Goal: Transaction & Acquisition: Book appointment/travel/reservation

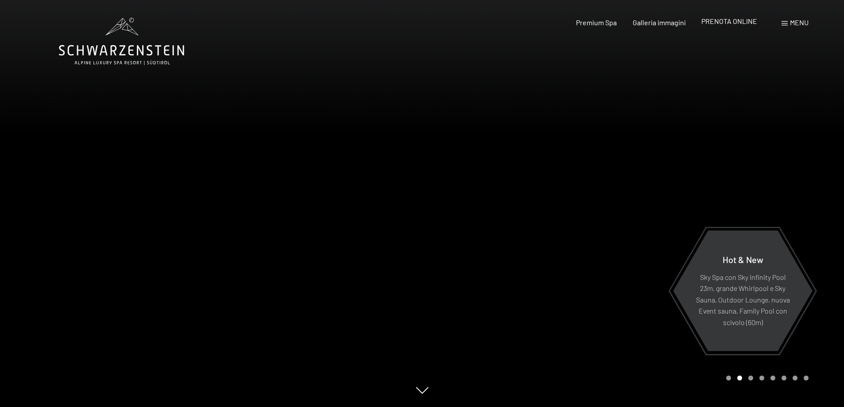
click at [731, 23] on span "PRENOTA ONLINE" at bounding box center [729, 21] width 56 height 8
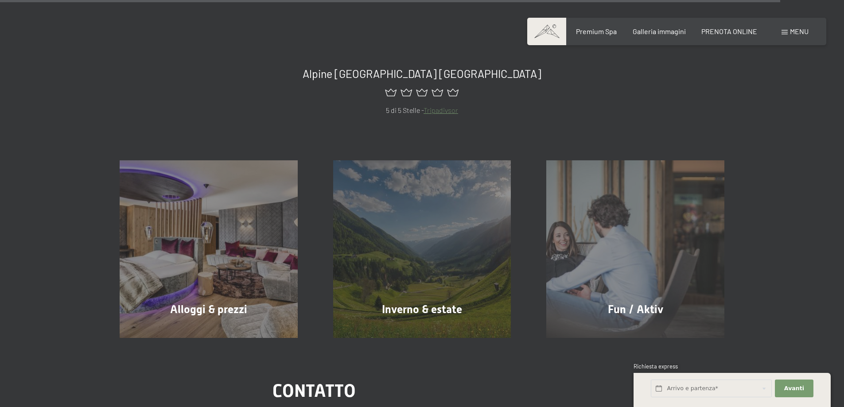
scroll to position [4207, 0]
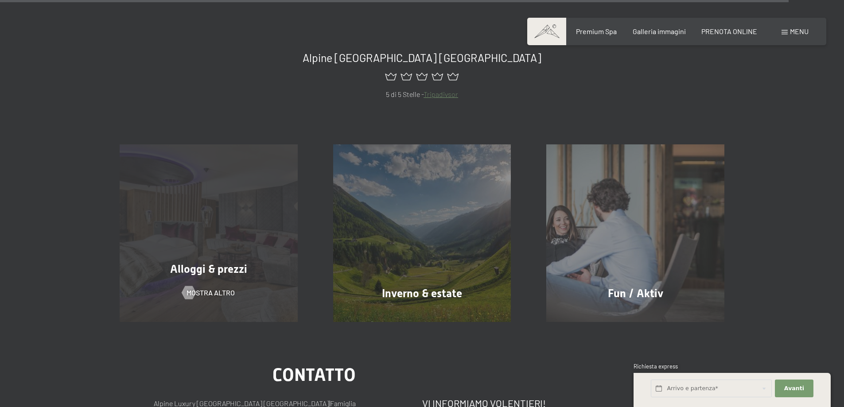
click at [214, 263] on span "Alloggi & prezzi" at bounding box center [208, 269] width 77 height 13
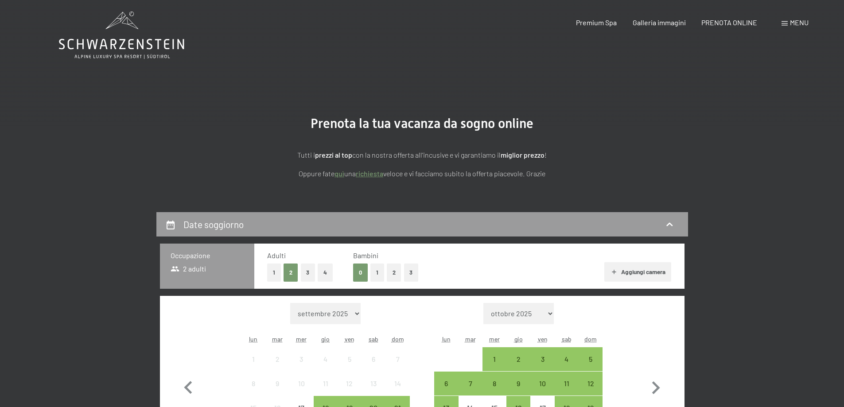
scroll to position [221, 0]
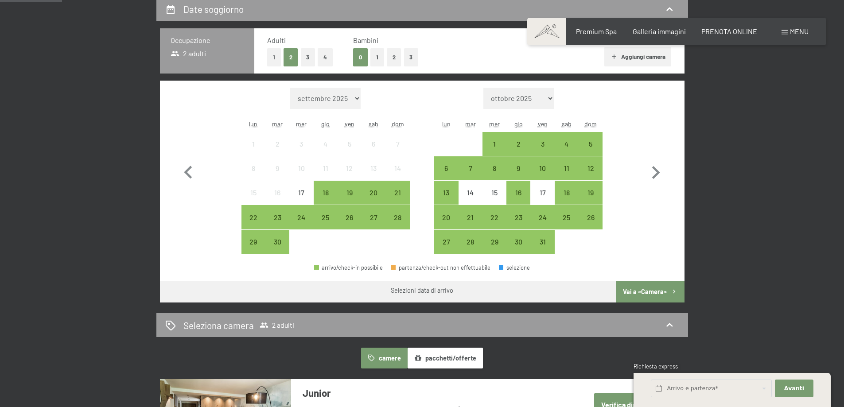
click at [393, 61] on button "2" at bounding box center [394, 57] width 15 height 18
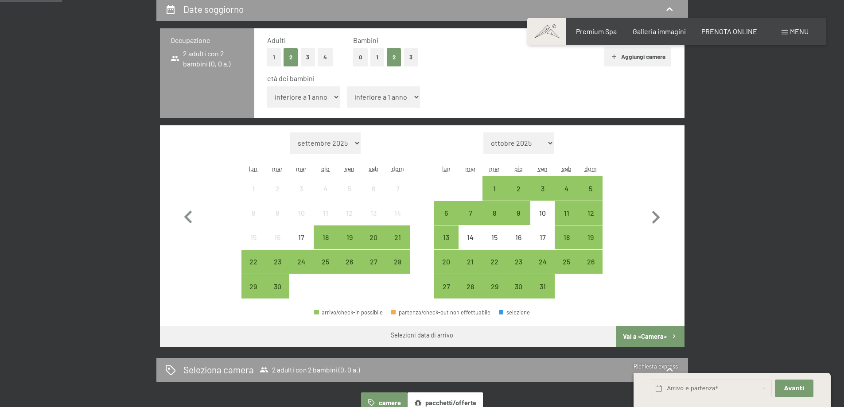
click at [309, 101] on select "inferiore a 1 anno 1 anno 2 anni 3 anni 4 anni 5 anni 6 anni 7 anni 8 anni 9 an…" at bounding box center [303, 96] width 73 height 21
select select "1"
click at [267, 86] on select "inferiore a 1 anno 1 anno 2 anni 3 anni 4 anni 5 anni 6 anni 7 anni 8 anni 9 an…" at bounding box center [303, 96] width 73 height 21
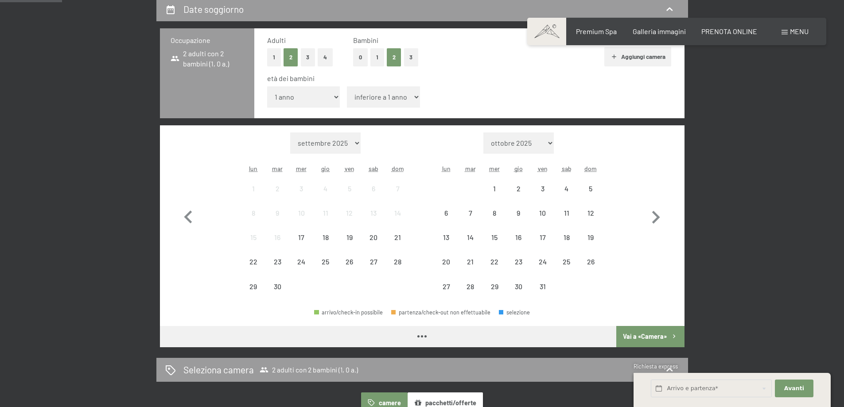
click at [368, 98] on select "inferiore a 1 anno 1 anno 2 anni 3 anni 4 anni 5 anni 6 anni 7 anni 8 anni 9 an…" at bounding box center [383, 96] width 73 height 21
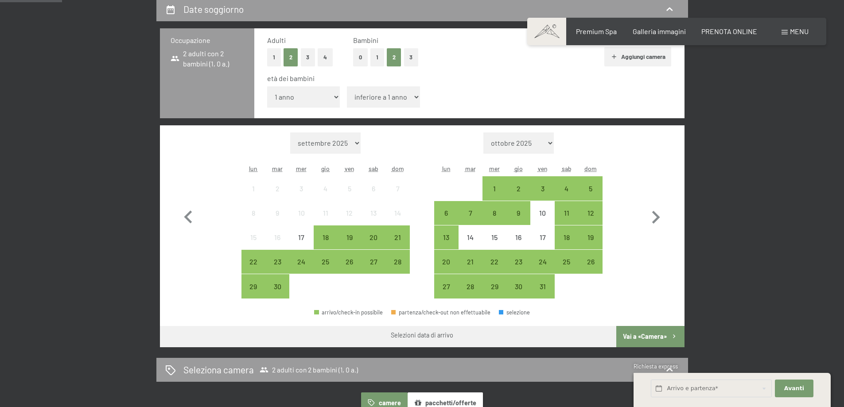
select select "3"
click at [347, 86] on select "inferiore a 1 anno 1 anno 2 anni 3 anni 4 anni 5 anni 6 anni 7 anni 8 anni 9 an…" at bounding box center [383, 96] width 73 height 21
click at [353, 145] on select "settembre 2025 ottobre 2025 novembre 2025 dicembre 2025 gennaio 2026 febbraio 2…" at bounding box center [325, 142] width 70 height 21
select select "2026-12-01"
select select "2027-01-01"
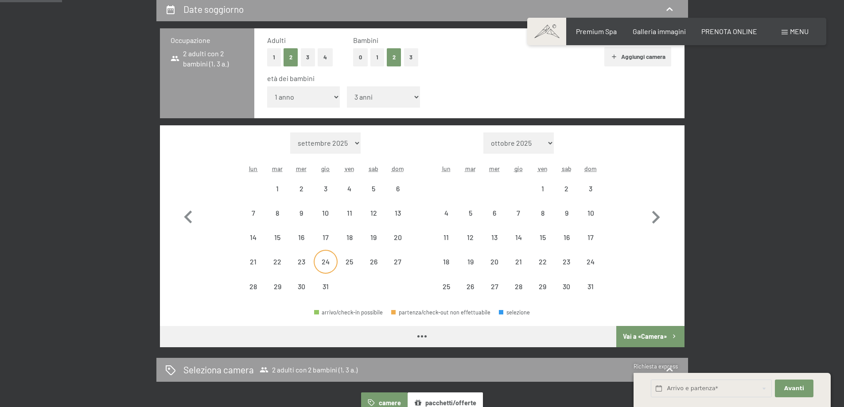
select select "2026-12-01"
select select "2027-01-01"
select select "2026-12-01"
select select "2027-01-01"
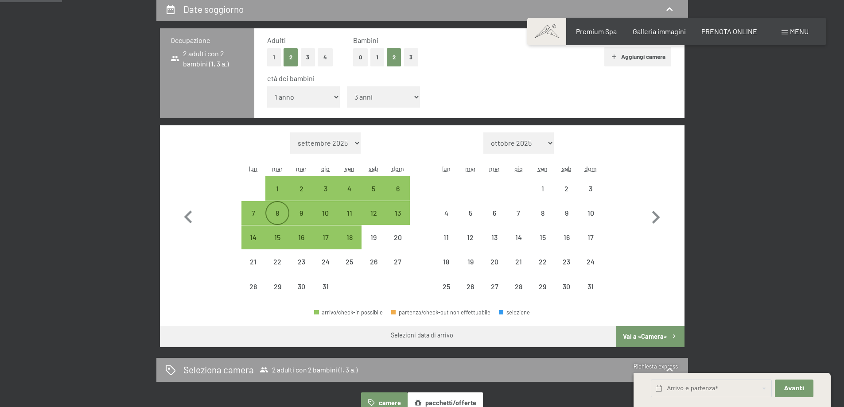
click at [280, 215] on div "8" at bounding box center [277, 220] width 22 height 22
select select "2026-12-01"
select select "2027-01-01"
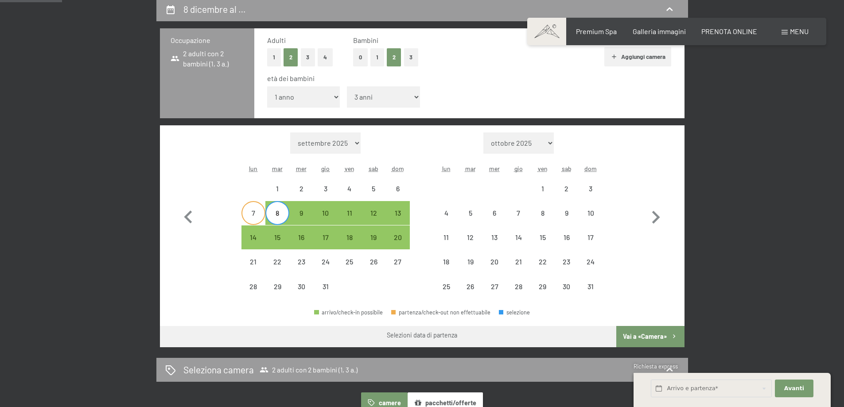
click at [257, 216] on div "7" at bounding box center [253, 220] width 22 height 22
select select "2026-12-01"
select select "2027-01-01"
click at [331, 214] on div "10" at bounding box center [325, 220] width 22 height 22
select select "2026-12-01"
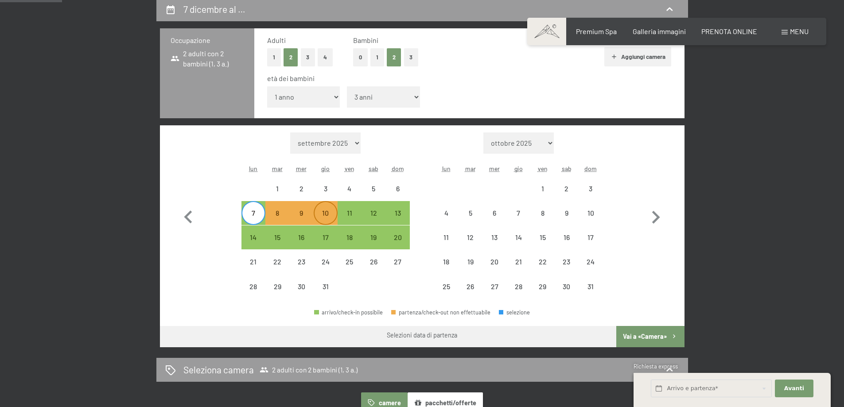
select select "2027-01-01"
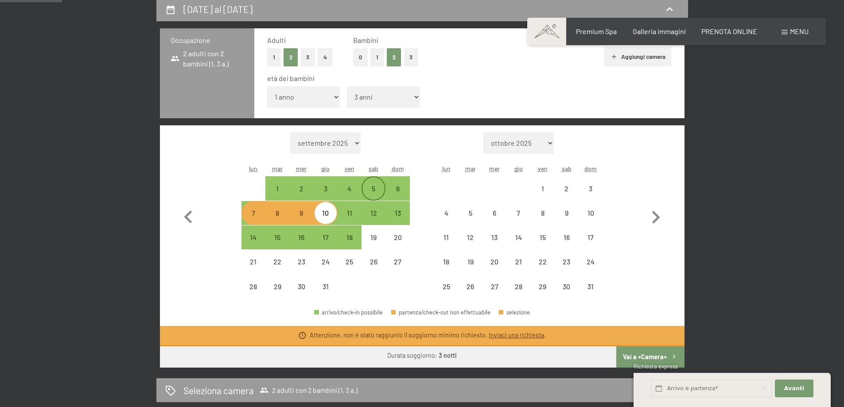
click at [369, 194] on div "5" at bounding box center [373, 196] width 22 height 22
select select "2026-12-01"
select select "2027-01-01"
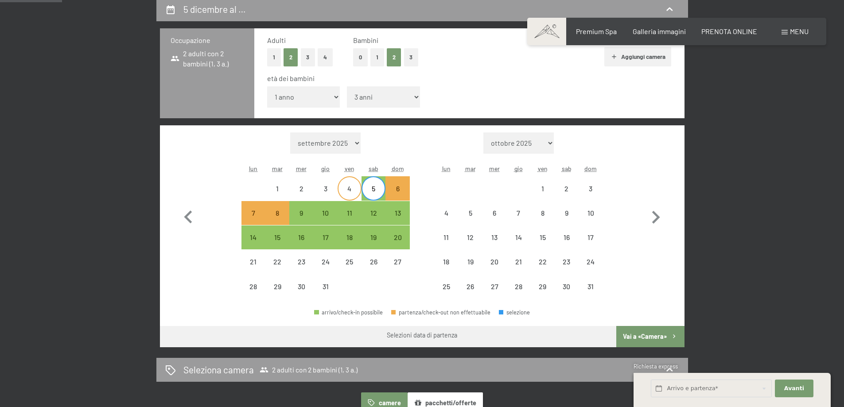
click at [344, 194] on div "4" at bounding box center [349, 196] width 22 height 22
select select "2026-12-01"
select select "2027-01-01"
click at [353, 190] on div "4" at bounding box center [349, 196] width 22 height 22
select select "2026-12-01"
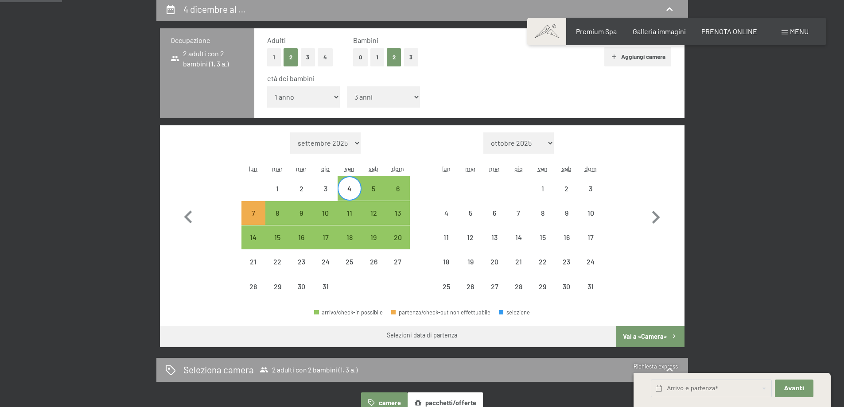
select select "2027-01-01"
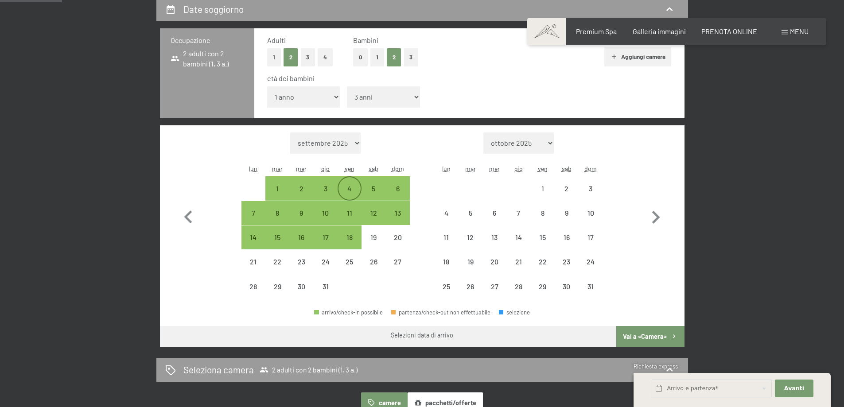
click at [352, 183] on div "4" at bounding box center [349, 188] width 22 height 22
select select "2026-12-01"
select select "2027-01-01"
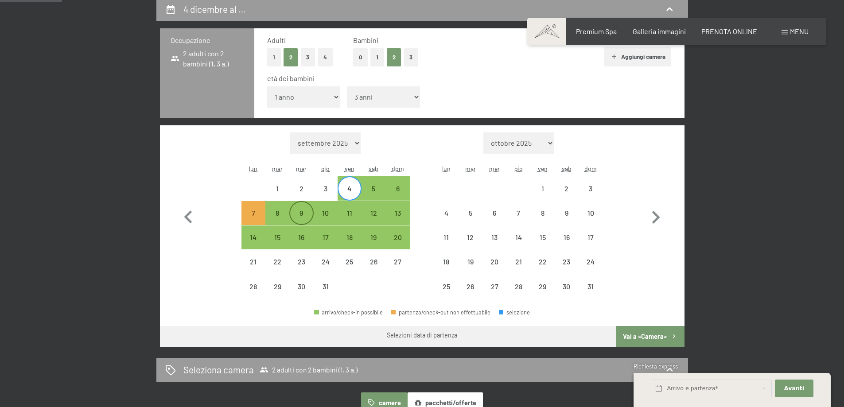
click at [297, 214] on div "9" at bounding box center [301, 220] width 22 height 22
select select "2026-12-01"
select select "2027-01-01"
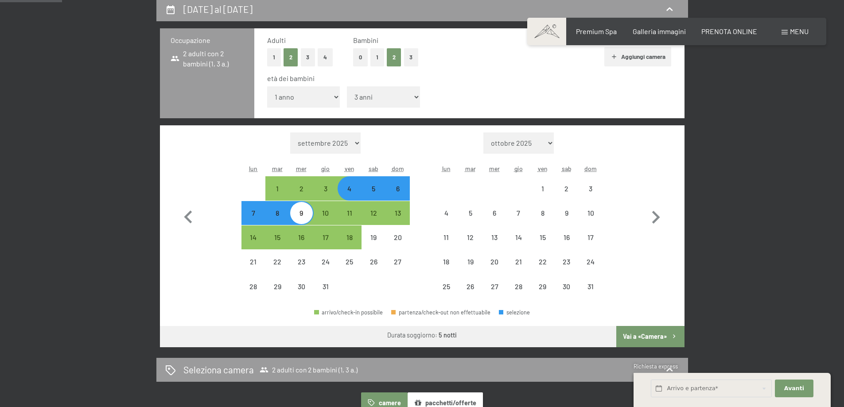
click at [359, 189] on div "4" at bounding box center [349, 196] width 22 height 22
select select "2026-12-01"
select select "2027-01-01"
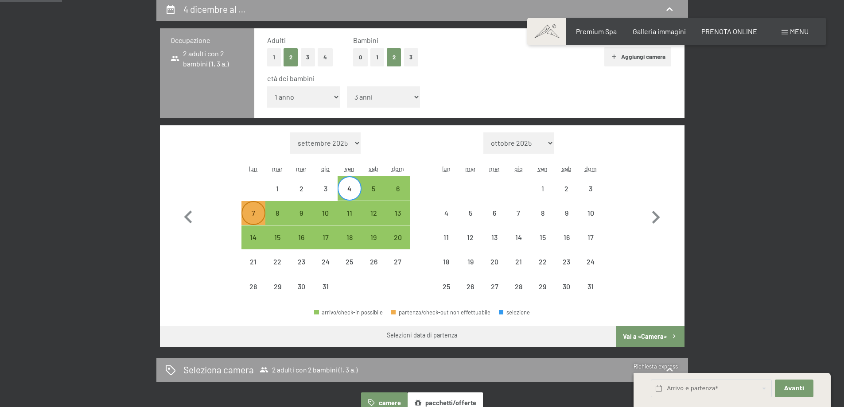
click at [251, 214] on div "7" at bounding box center [253, 220] width 22 height 22
select select "2026-12-01"
select select "2027-01-01"
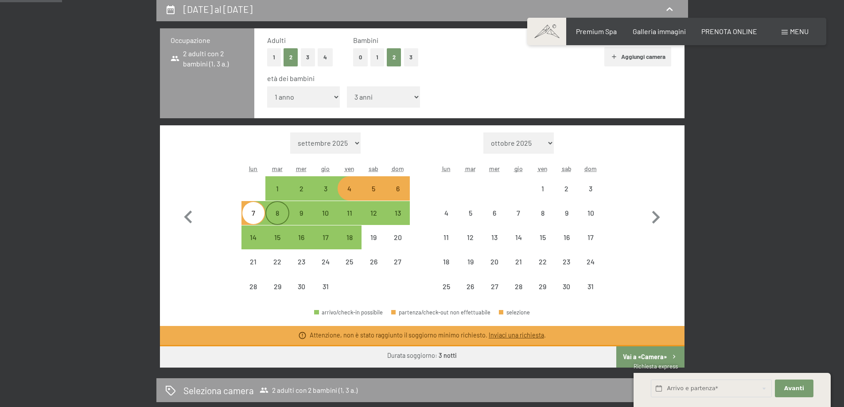
click at [281, 218] on div "8" at bounding box center [277, 220] width 22 height 22
select select "2026-12-01"
select select "2027-01-01"
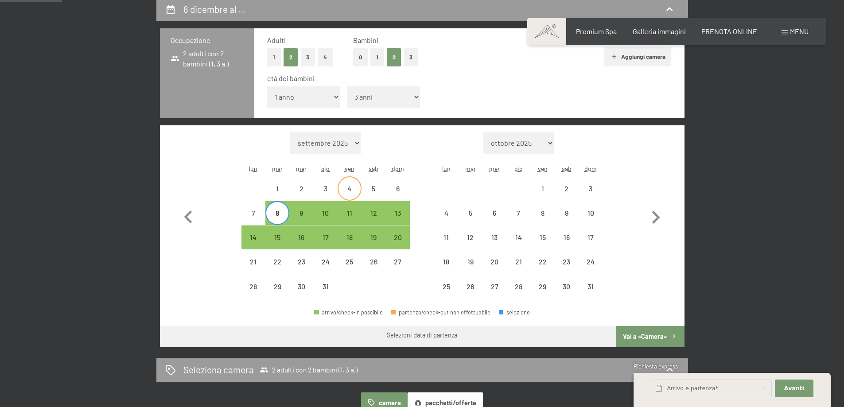
click at [352, 189] on div "4" at bounding box center [349, 196] width 22 height 22
select select "2026-12-01"
select select "2027-01-01"
click at [272, 214] on div "8" at bounding box center [277, 220] width 22 height 22
select select "2026-12-01"
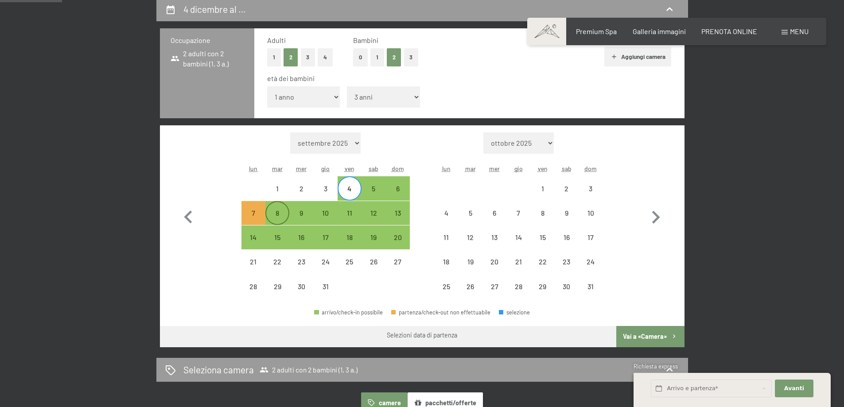
select select "2027-01-01"
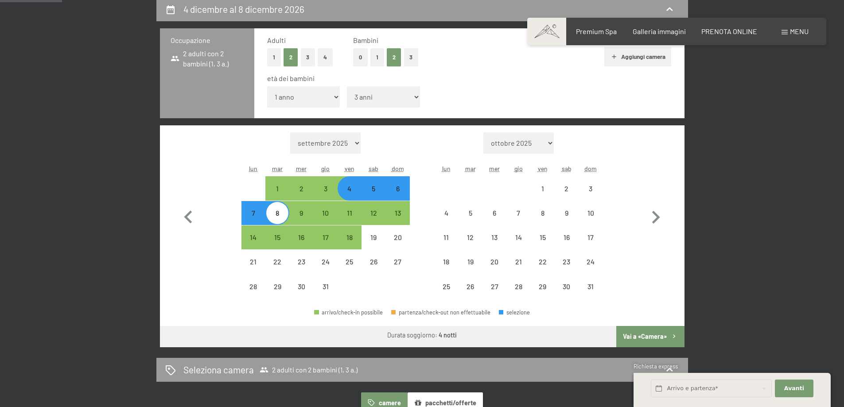
click at [632, 335] on button "Vai a «Camera»" at bounding box center [650, 336] width 68 height 21
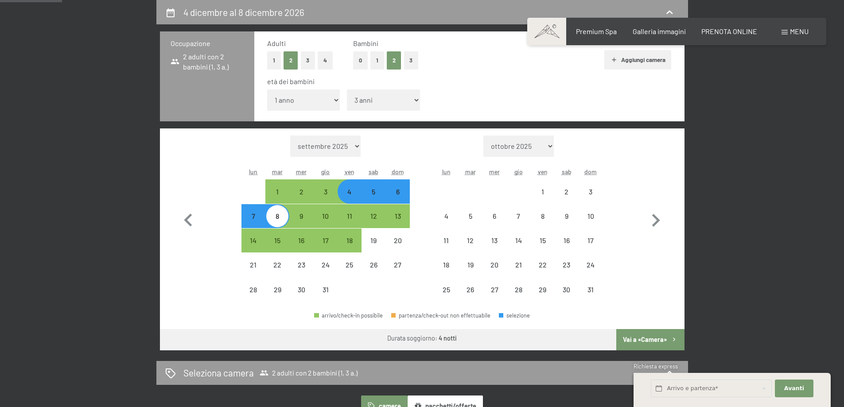
select select "2026-12-01"
select select "2027-01-01"
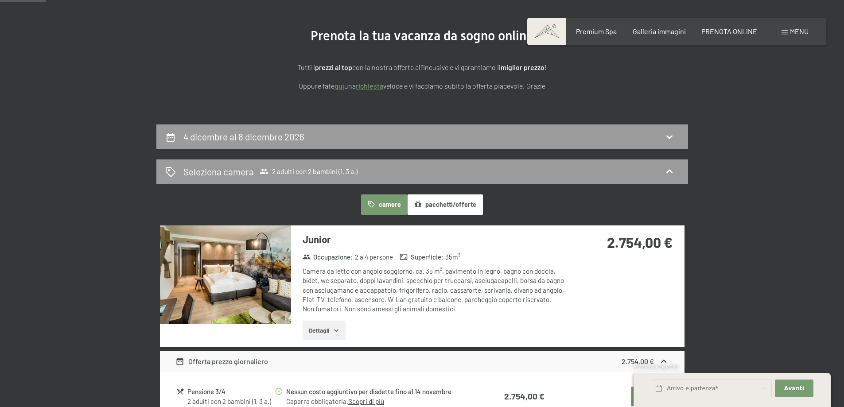
scroll to position [89, 0]
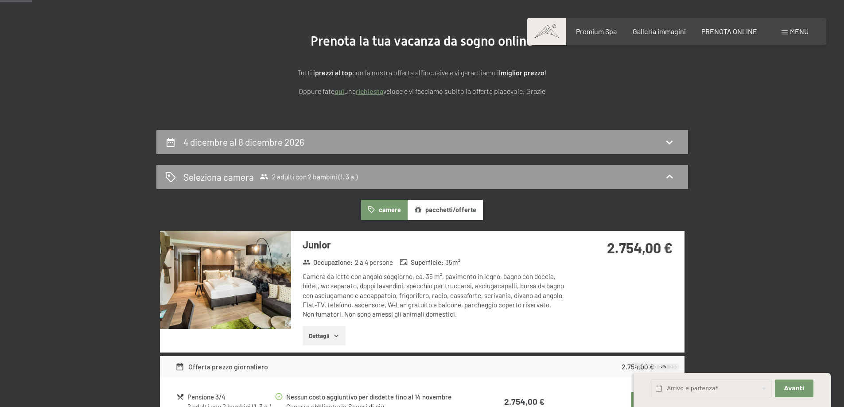
click at [452, 210] on button "pacchetti/offerte" at bounding box center [444, 210] width 75 height 20
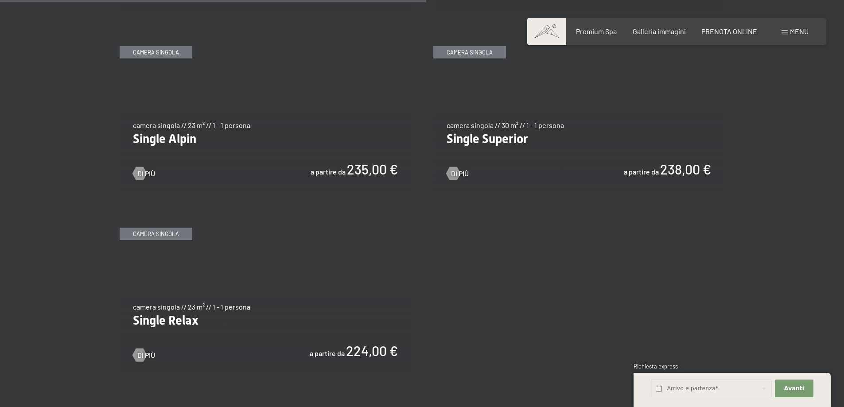
scroll to position [1196, 0]
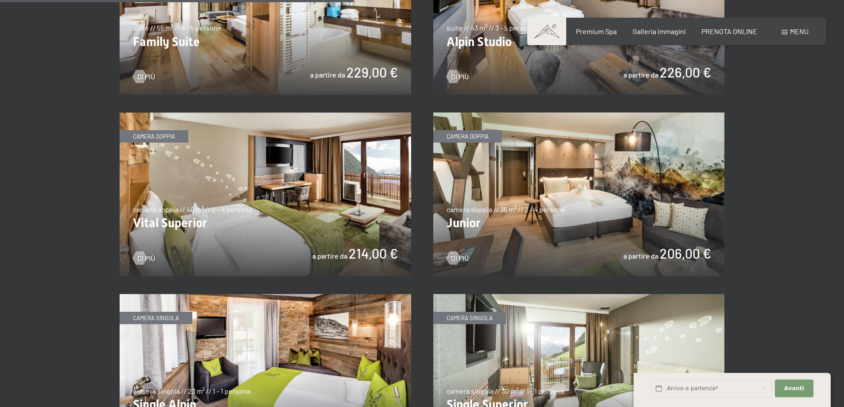
click at [620, 203] on img at bounding box center [578, 194] width 291 height 164
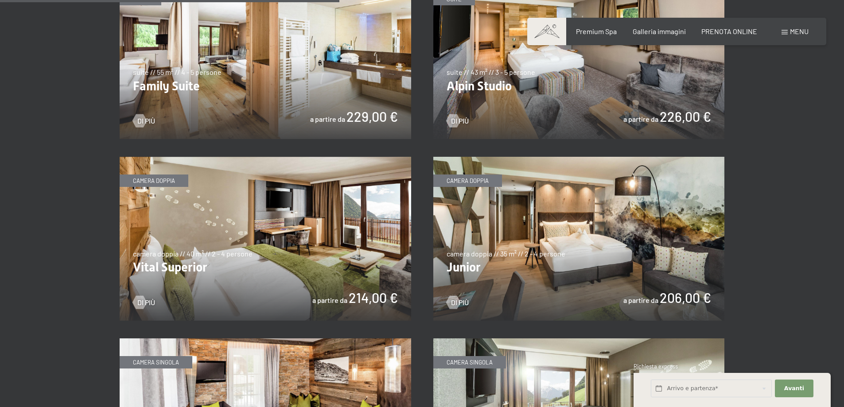
scroll to position [1107, 0]
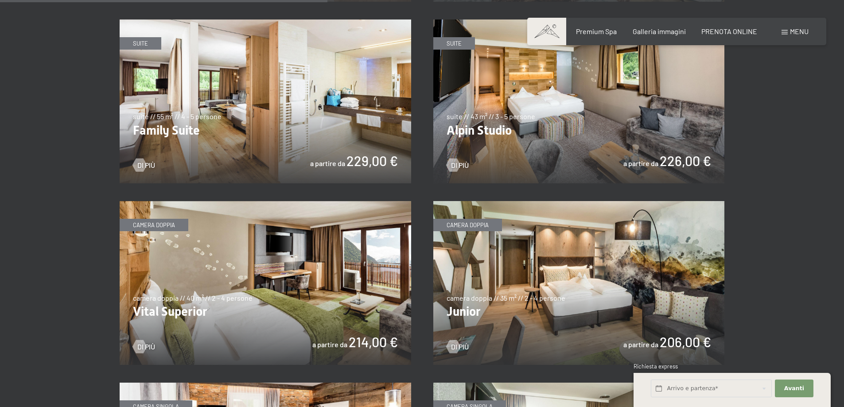
click at [366, 131] on img at bounding box center [265, 101] width 291 height 164
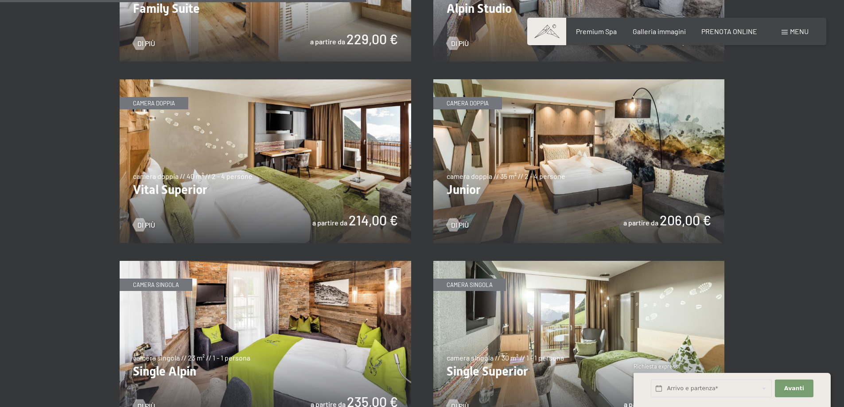
scroll to position [1240, 0]
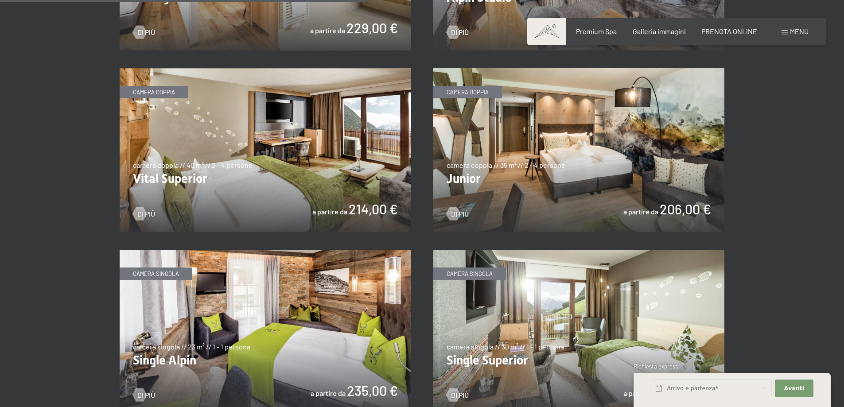
click at [639, 208] on img at bounding box center [578, 150] width 291 height 164
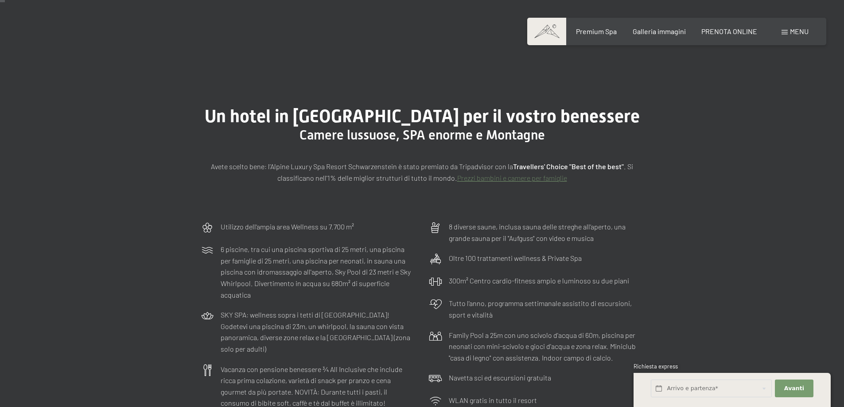
scroll to position [0, 0]
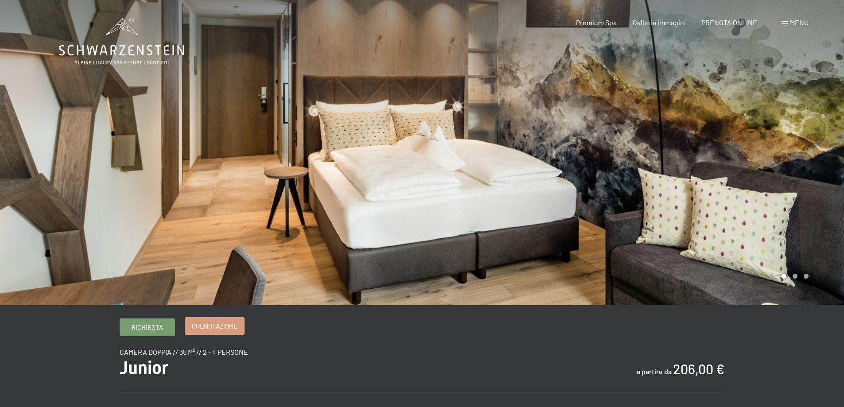
click at [200, 331] on link "Prenotazione" at bounding box center [214, 326] width 59 height 17
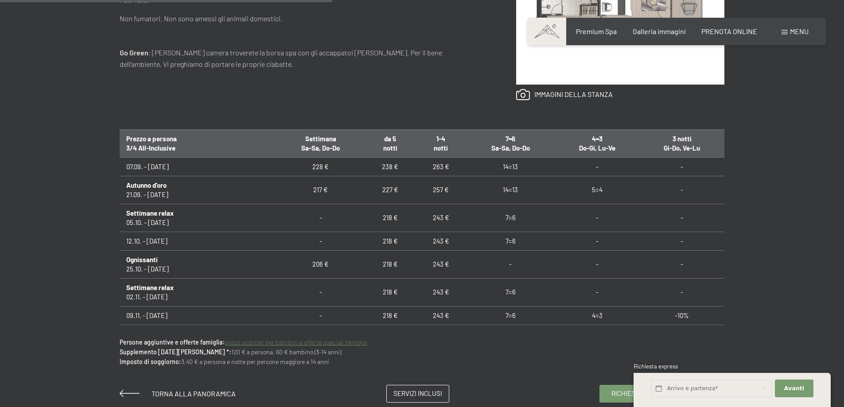
scroll to position [531, 0]
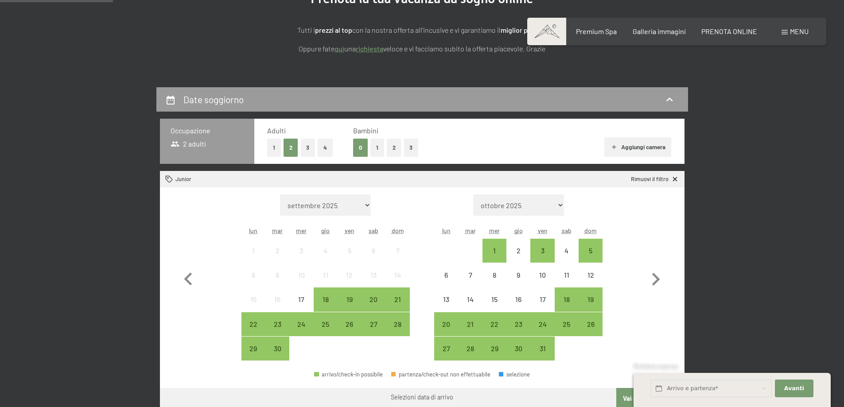
scroll to position [133, 0]
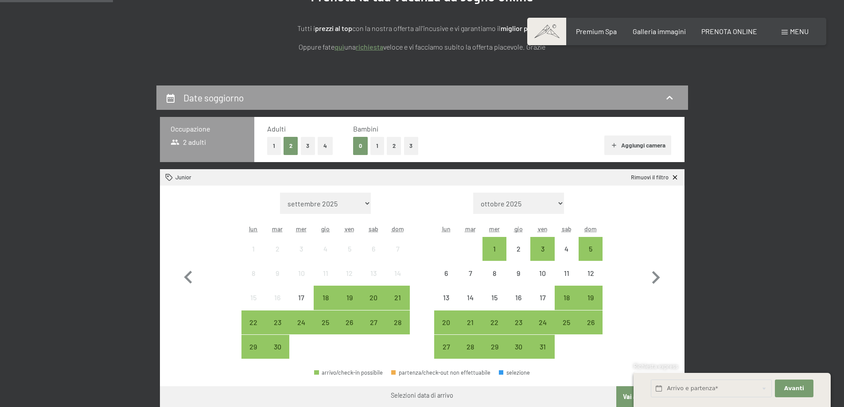
click at [392, 144] on button "2" at bounding box center [394, 146] width 15 height 18
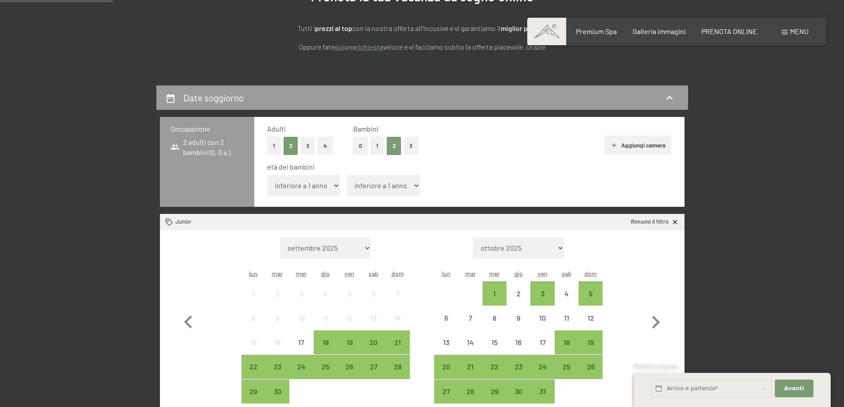
click at [399, 186] on select "inferiore a 1 anno 1 anno 2 anni 3 anni 4 anni 5 anni 6 anni 7 anni 8 anni 9 an…" at bounding box center [383, 185] width 73 height 21
select select "3"
click at [347, 175] on select "inferiore a 1 anno 1 anno 2 anni 3 anni 4 anni 5 anni 6 anni 7 anni 8 anni 9 an…" at bounding box center [383, 185] width 73 height 21
click at [334, 187] on select "inferiore a 1 anno 1 anno 2 anni 3 anni 4 anni 5 anni 6 anni 7 anni 8 anni 9 an…" at bounding box center [303, 185] width 73 height 21
select select "1"
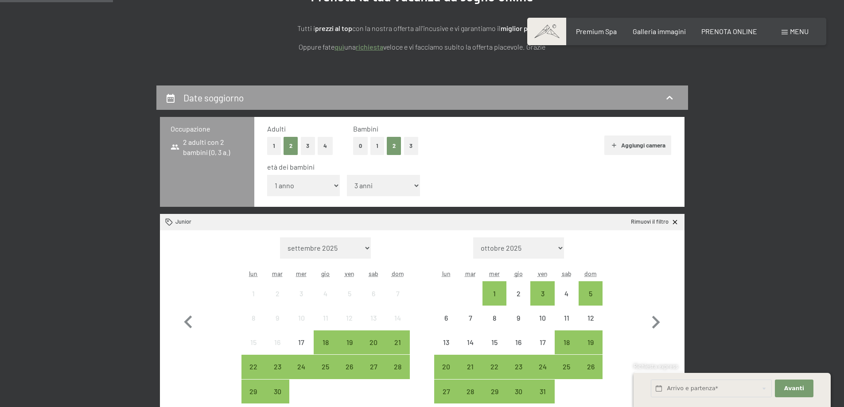
click at [267, 175] on select "inferiore a 1 anno 1 anno 2 anni 3 anni 4 anni 5 anni 6 anni 7 anni 8 anni 9 an…" at bounding box center [303, 185] width 73 height 21
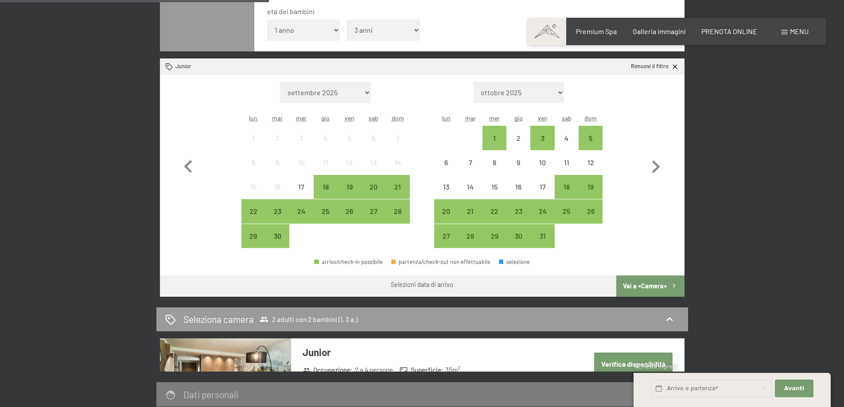
scroll to position [310, 0]
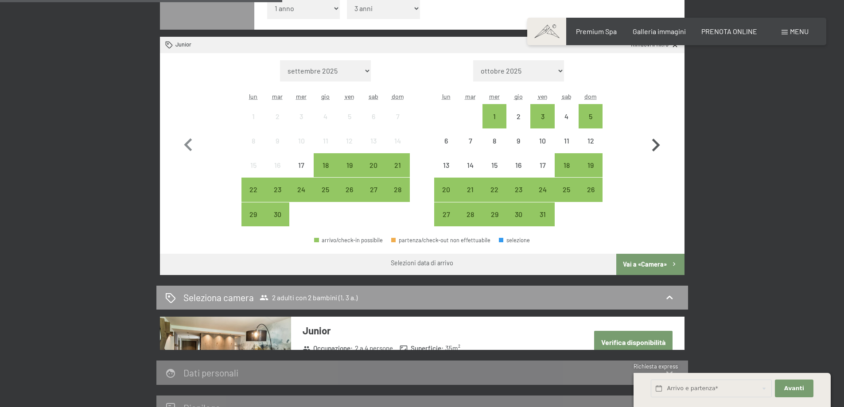
click at [659, 146] on icon "button" at bounding box center [656, 145] width 8 height 13
select select "[DATE]"
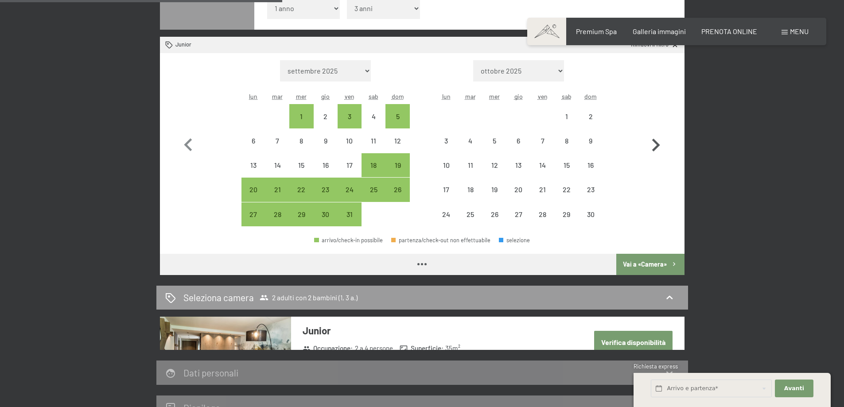
select select "[DATE]"
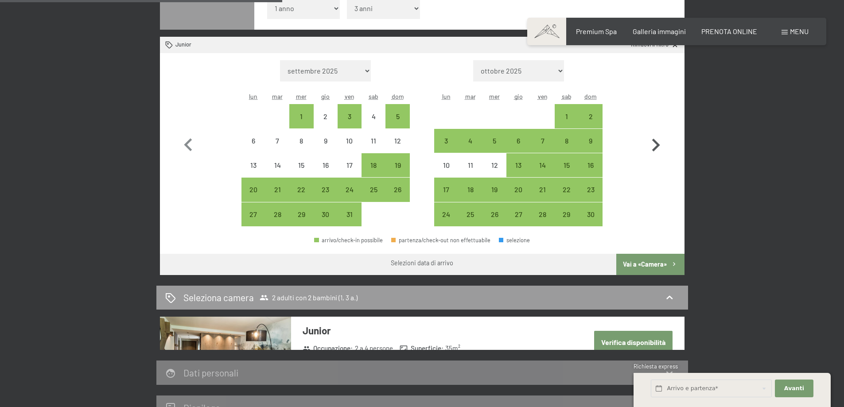
click at [659, 146] on icon "button" at bounding box center [656, 145] width 8 height 13
select select "[DATE]"
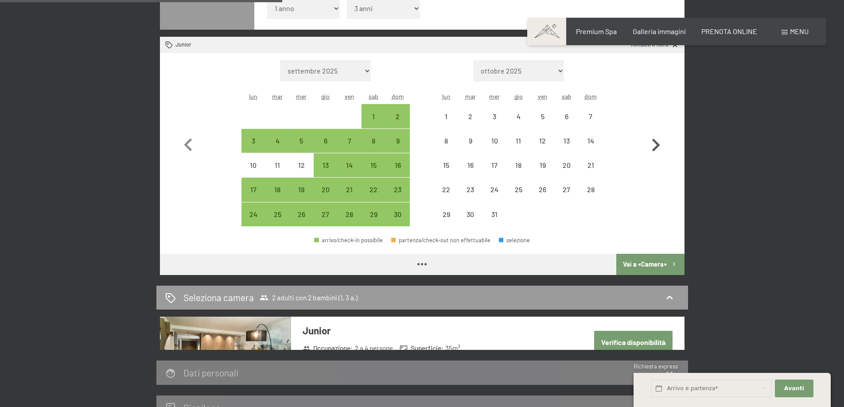
select select "[DATE]"
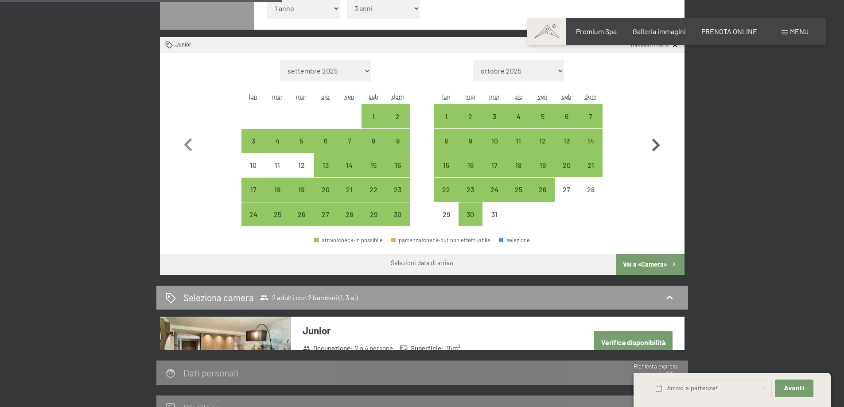
click at [659, 146] on icon "button" at bounding box center [656, 145] width 8 height 13
select select "[DATE]"
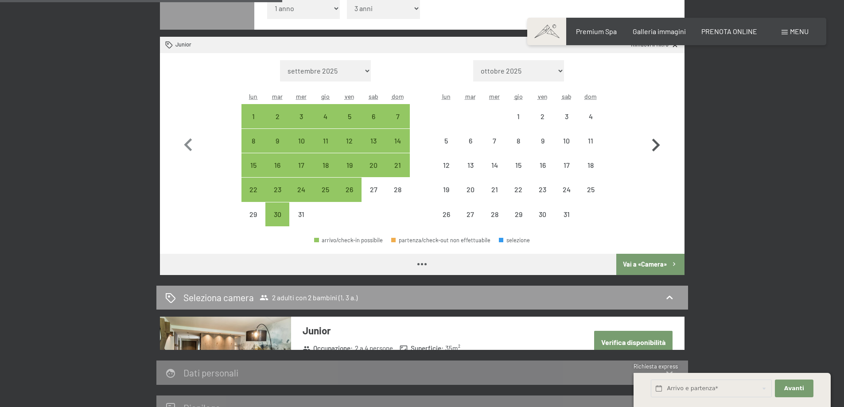
select select "[DATE]"
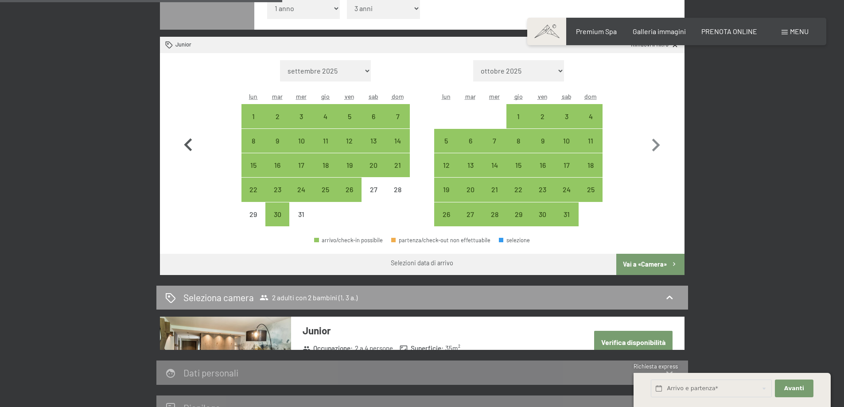
click at [195, 148] on icon "button" at bounding box center [188, 145] width 26 height 26
select select "[DATE]"
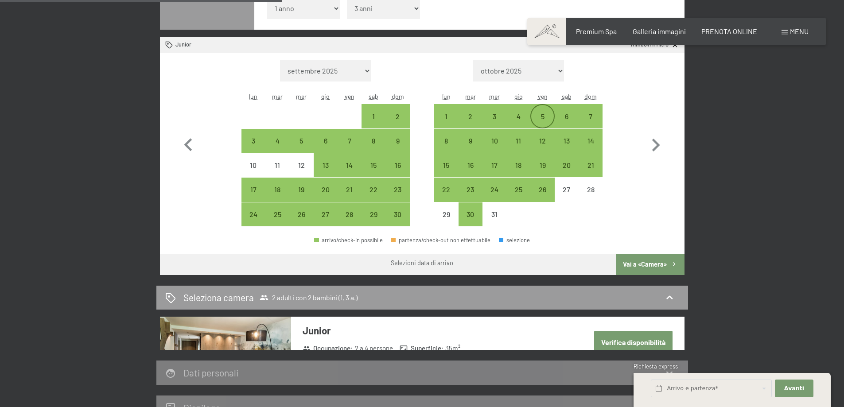
click at [548, 115] on div "5" at bounding box center [542, 124] width 22 height 22
select select "[DATE]"
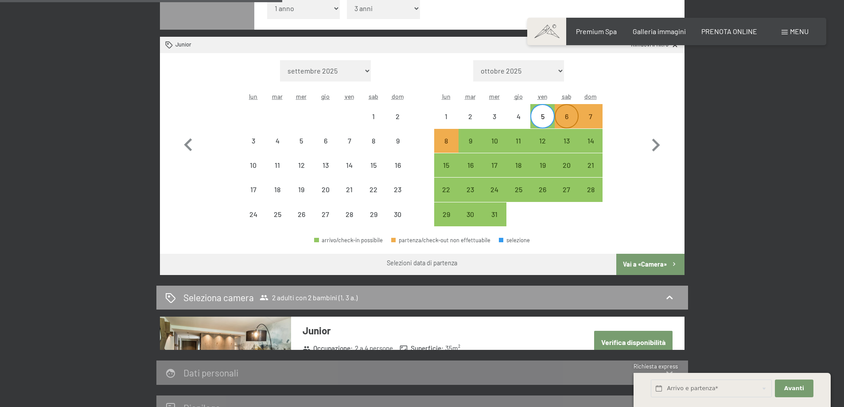
click at [561, 118] on div "6" at bounding box center [566, 124] width 22 height 22
select select "[DATE]"
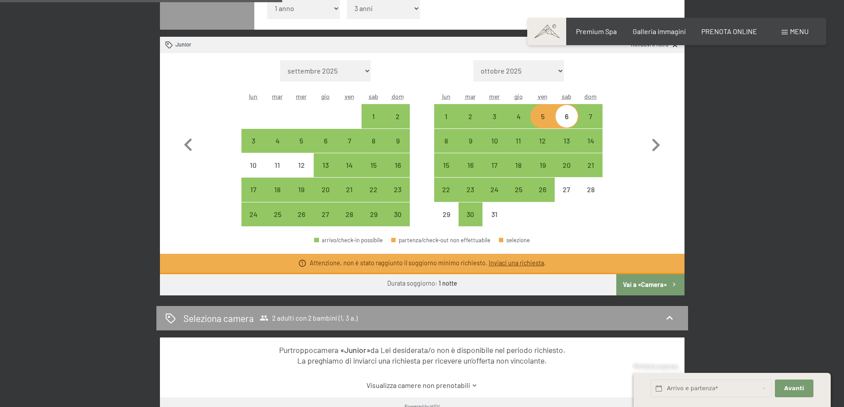
click at [541, 122] on div "5" at bounding box center [542, 124] width 22 height 22
select select "[DATE]"
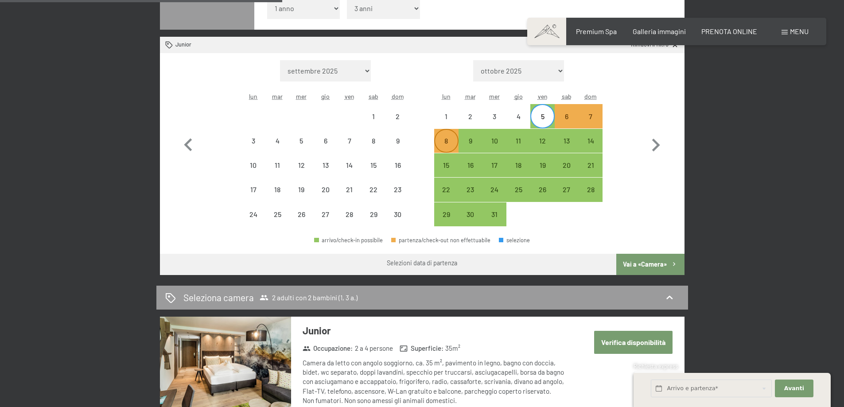
click at [443, 142] on div "8" at bounding box center [446, 148] width 22 height 22
select select "[DATE]"
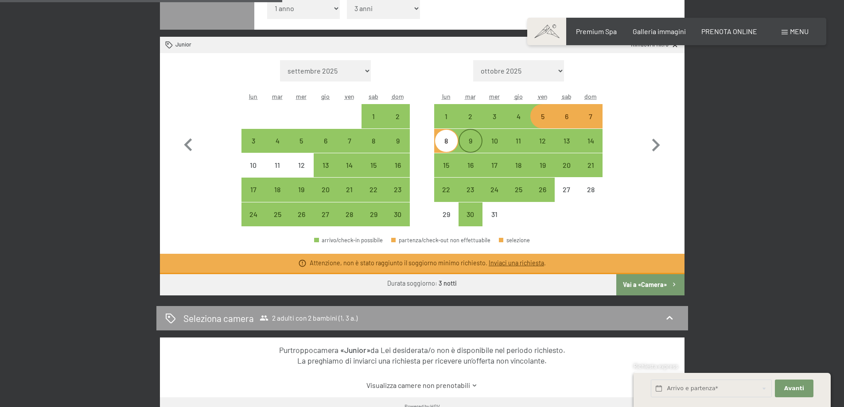
click at [472, 144] on div "9" at bounding box center [470, 148] width 22 height 22
select select "[DATE]"
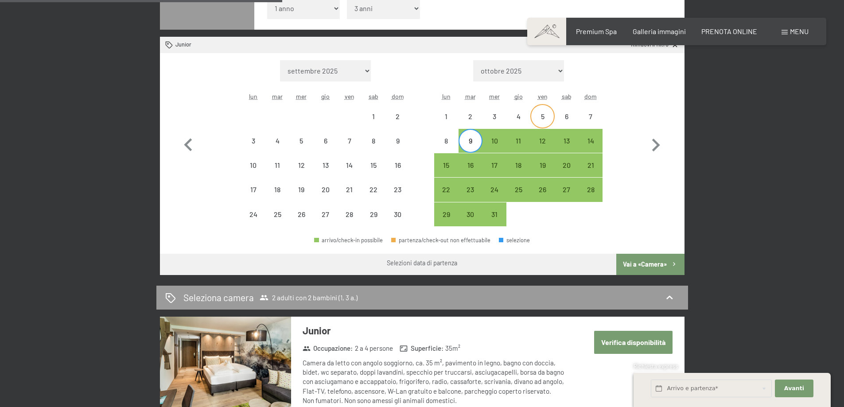
click at [539, 115] on div "5" at bounding box center [542, 124] width 22 height 22
select select "[DATE]"
click at [481, 136] on div "9" at bounding box center [470, 141] width 24 height 24
select select "[DATE]"
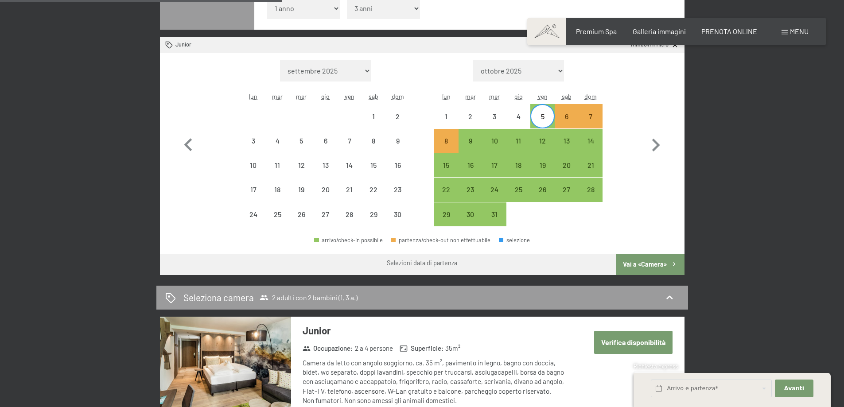
select select "[DATE]"
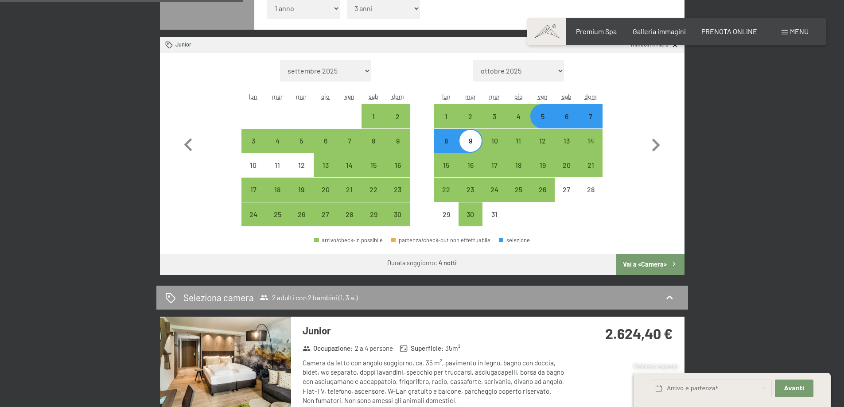
scroll to position [354, 0]
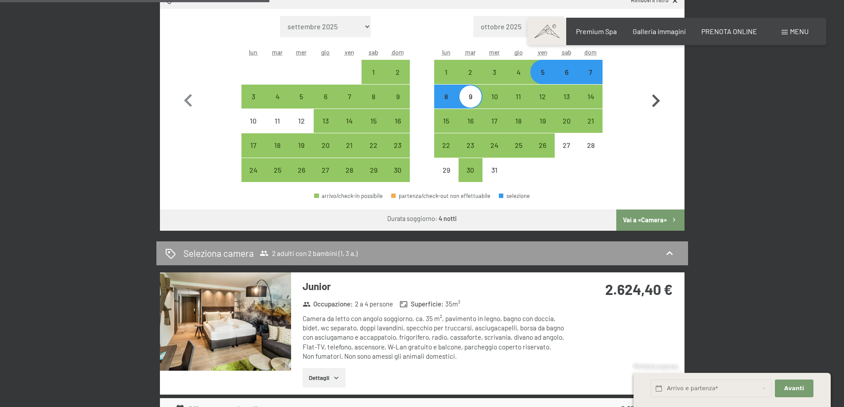
click at [658, 99] on icon "button" at bounding box center [656, 101] width 26 height 26
select select "[DATE]"
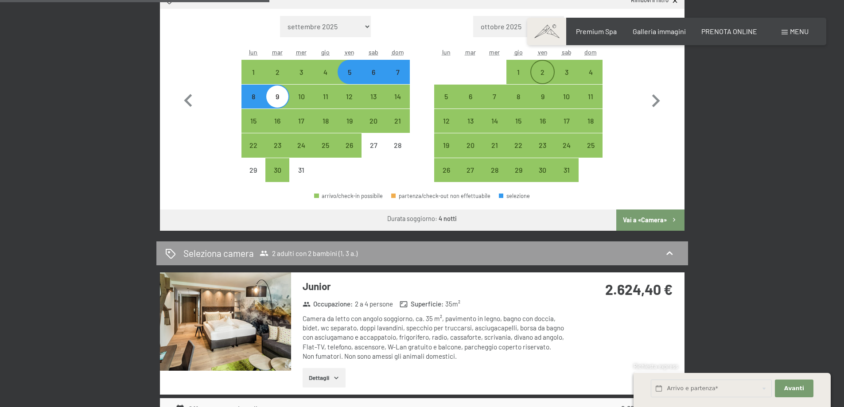
click at [542, 71] on div "2" at bounding box center [542, 80] width 22 height 22
select select "[DATE]"
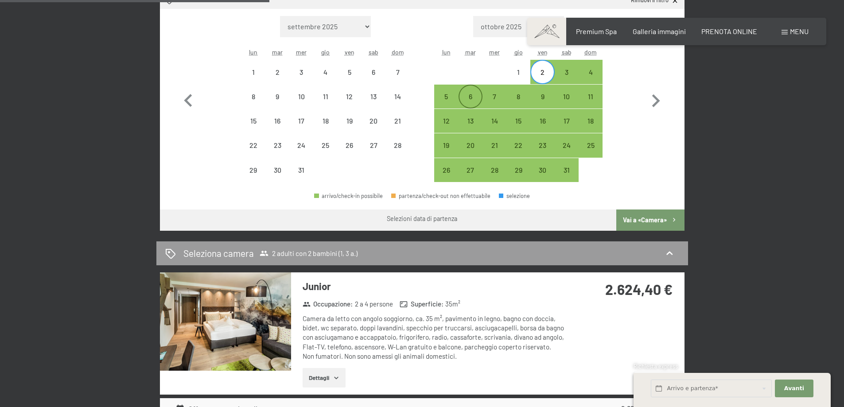
click at [464, 101] on div "6" at bounding box center [470, 104] width 22 height 22
select select "[DATE]"
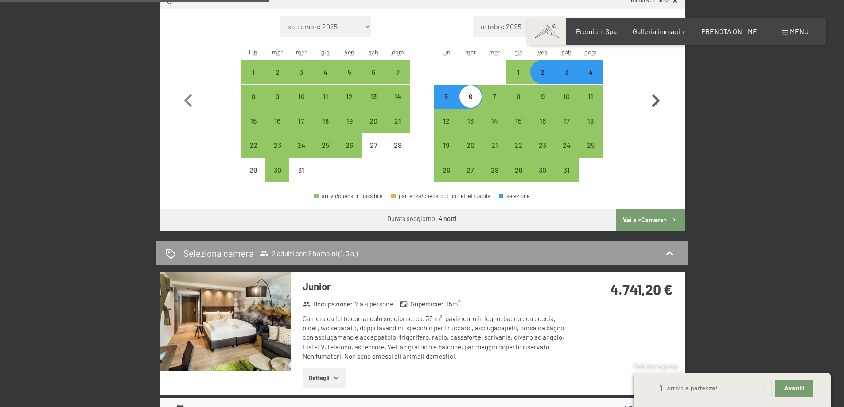
click at [659, 99] on icon "button" at bounding box center [656, 101] width 26 height 26
select select "[DATE]"
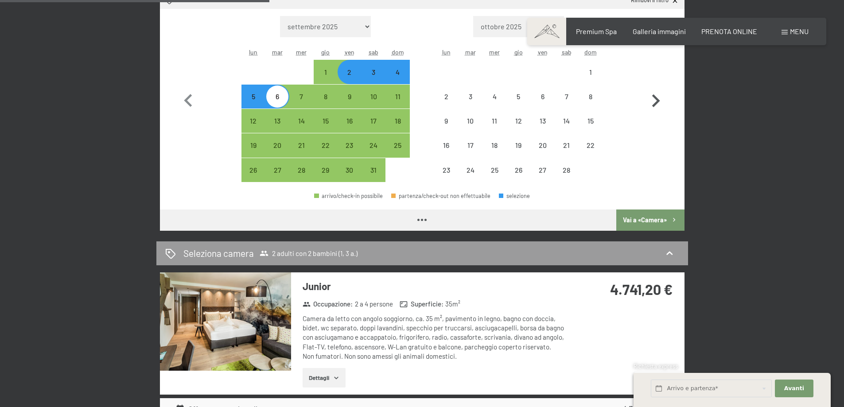
click at [659, 99] on icon "button" at bounding box center [656, 101] width 26 height 26
select select "[DATE]"
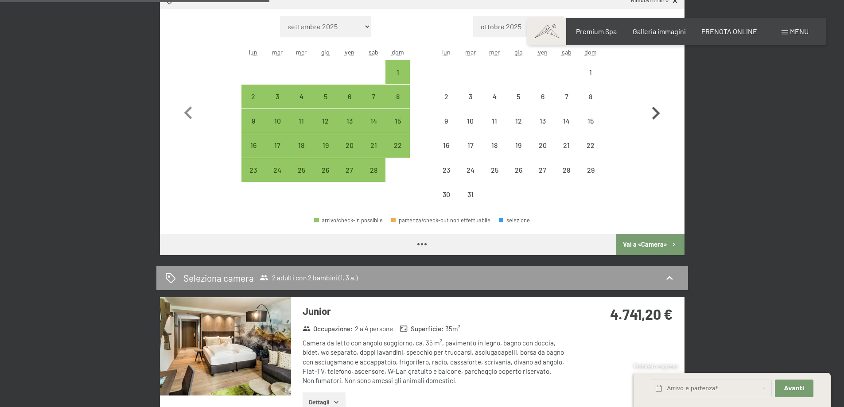
select select "[DATE]"
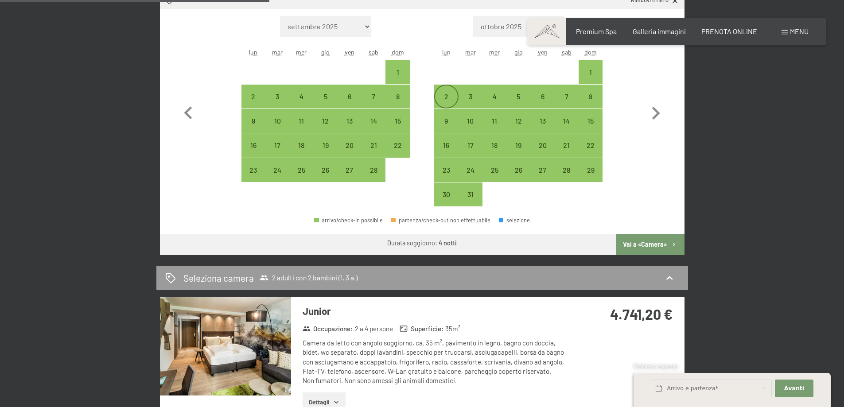
click at [446, 93] on div "2" at bounding box center [446, 104] width 22 height 22
select select "[DATE]"
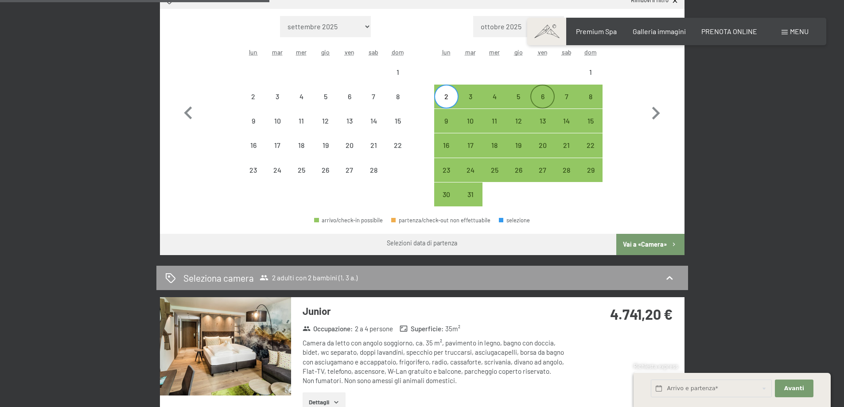
click at [550, 94] on div "6" at bounding box center [542, 104] width 22 height 22
select select "[DATE]"
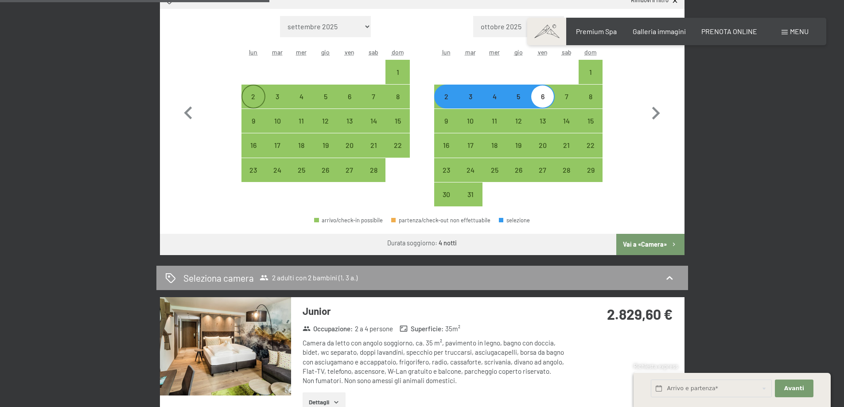
click at [251, 104] on div "2" at bounding box center [253, 104] width 22 height 22
select select "[DATE]"
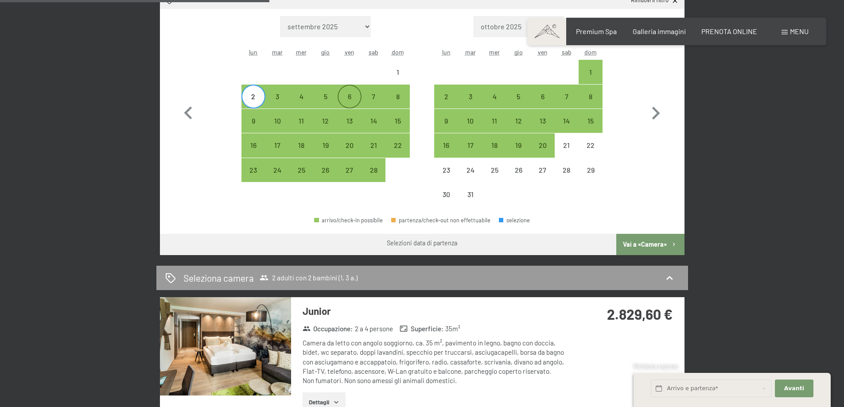
click at [355, 102] on div "6" at bounding box center [349, 104] width 22 height 22
select select "[DATE]"
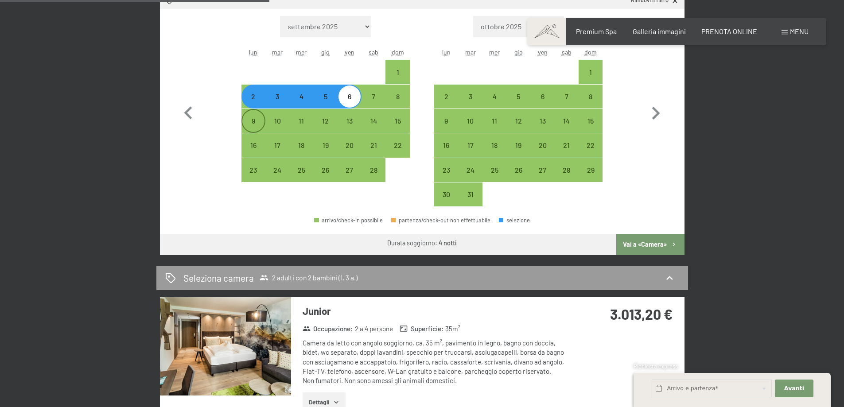
click at [252, 122] on div "9" at bounding box center [253, 128] width 22 height 22
select select "[DATE]"
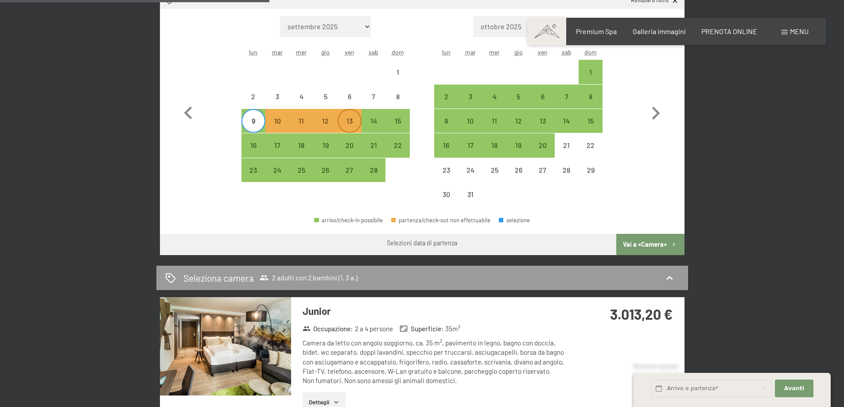
click at [354, 118] on div "13" at bounding box center [349, 128] width 22 height 22
select select "[DATE]"
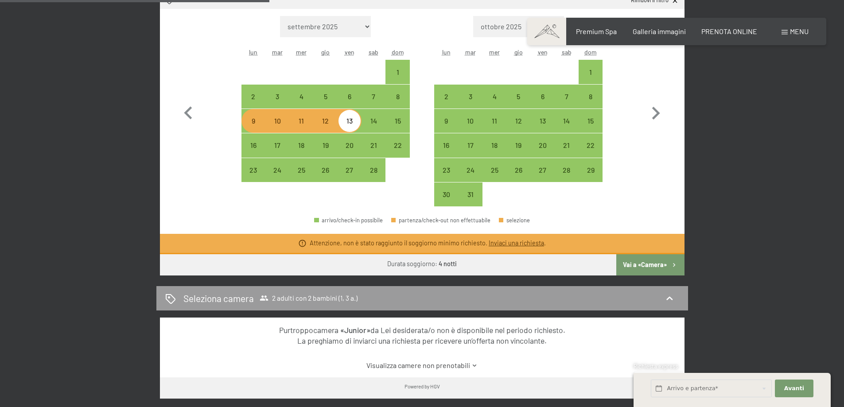
click at [260, 128] on div "9" at bounding box center [253, 128] width 22 height 22
select select "[DATE]"
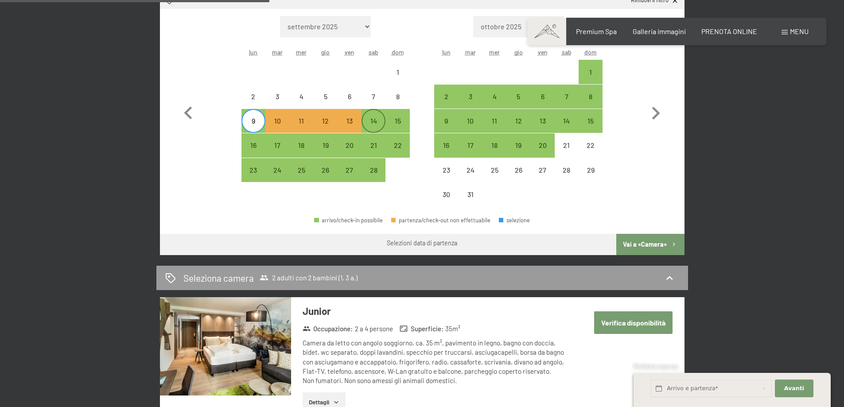
click at [378, 122] on div "14" at bounding box center [373, 128] width 22 height 22
select select "[DATE]"
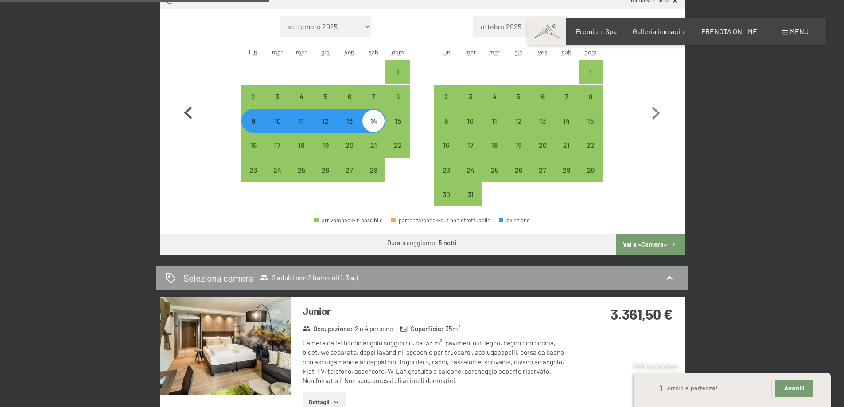
click at [190, 112] on icon "button" at bounding box center [188, 114] width 26 height 26
select select "[DATE]"
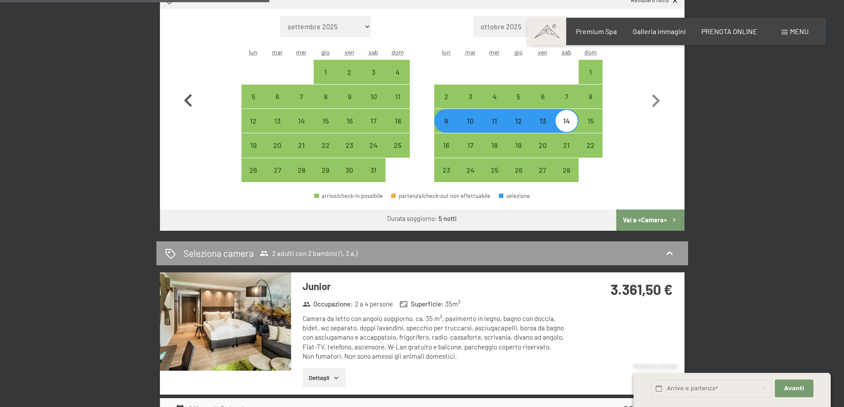
click at [190, 112] on icon "button" at bounding box center [188, 101] width 26 height 26
select select "[DATE]"
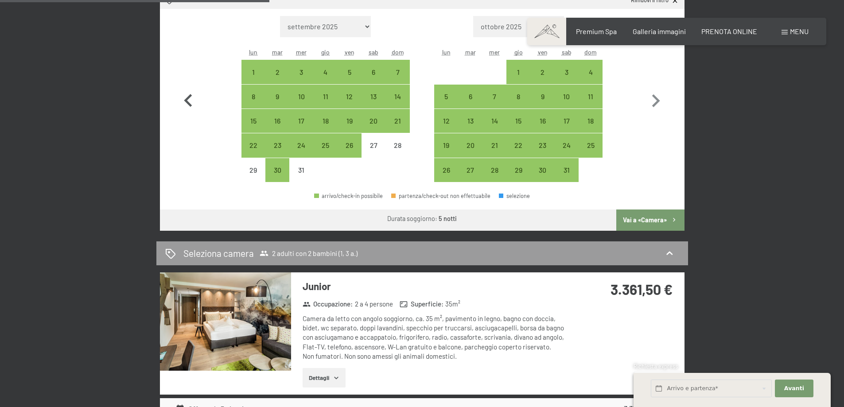
click at [190, 112] on icon "button" at bounding box center [188, 101] width 26 height 26
select select "[DATE]"
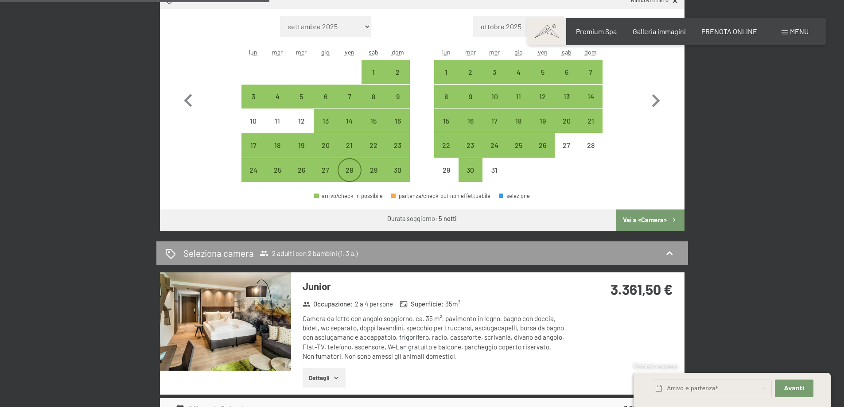
click at [351, 171] on div "28" at bounding box center [349, 178] width 22 height 22
select select "[DATE]"
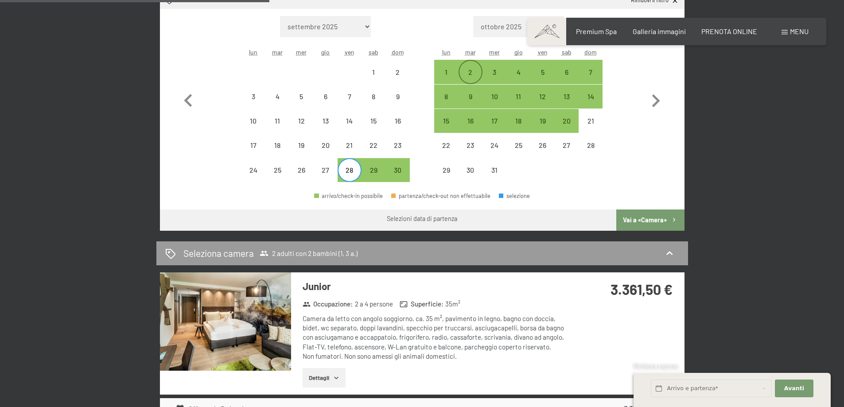
click at [472, 69] on div "2" at bounding box center [470, 80] width 22 height 22
select select "[DATE]"
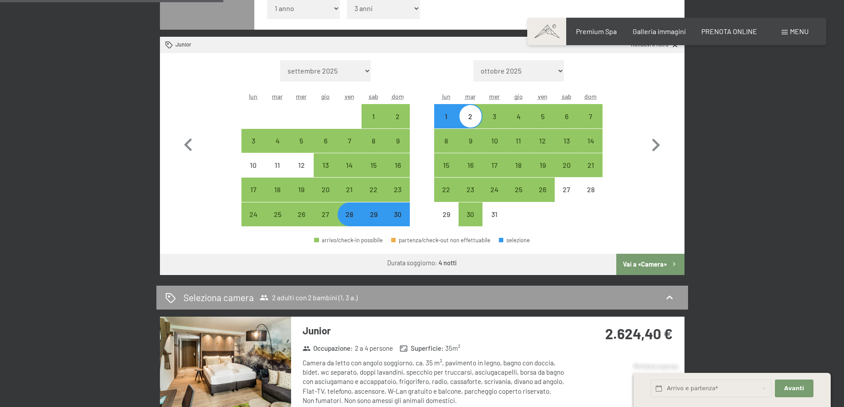
scroll to position [266, 0]
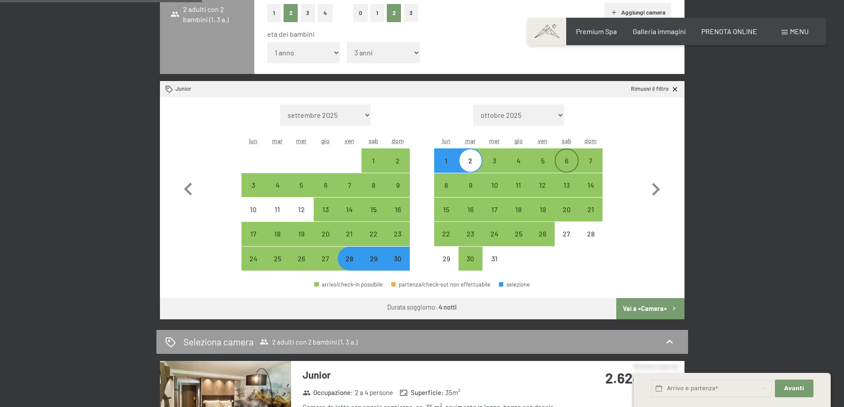
click at [562, 162] on div "6" at bounding box center [566, 168] width 22 height 22
select select "[DATE]"
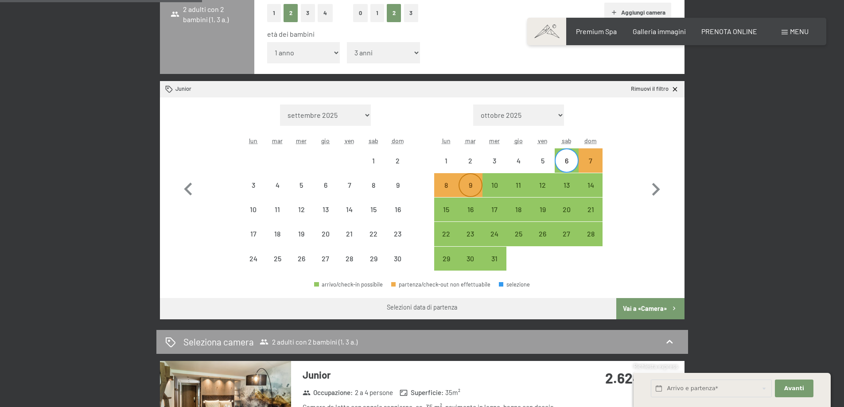
click at [465, 187] on div "9" at bounding box center [470, 193] width 22 height 22
select select "[DATE]"
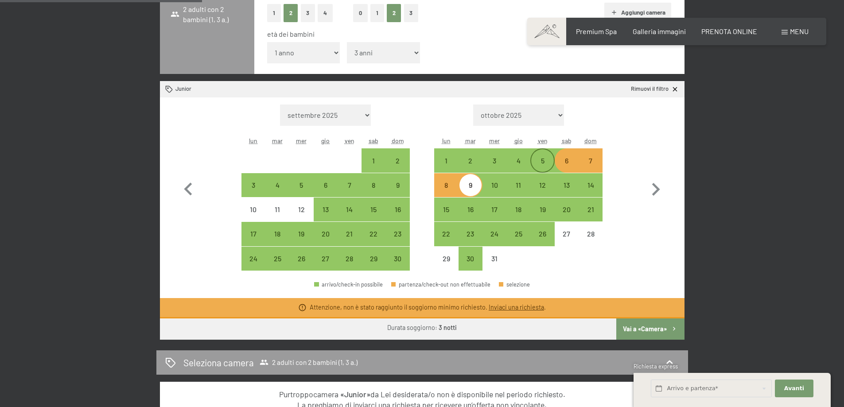
click at [543, 154] on div "5" at bounding box center [542, 160] width 22 height 22
select select "[DATE]"
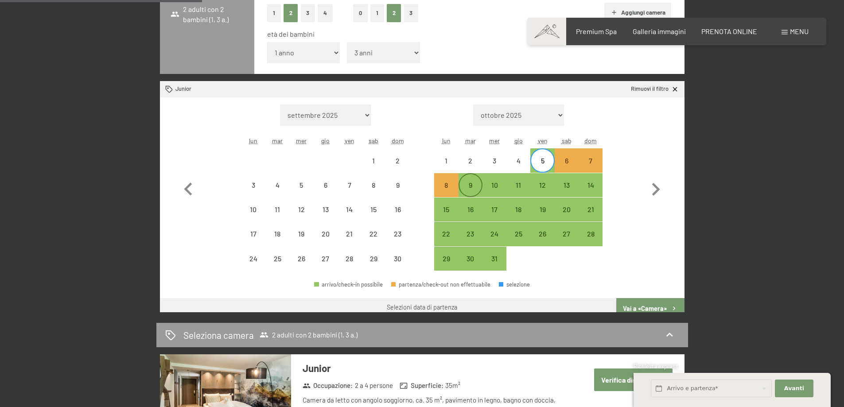
click at [469, 183] on div "9" at bounding box center [470, 193] width 22 height 22
select select "[DATE]"
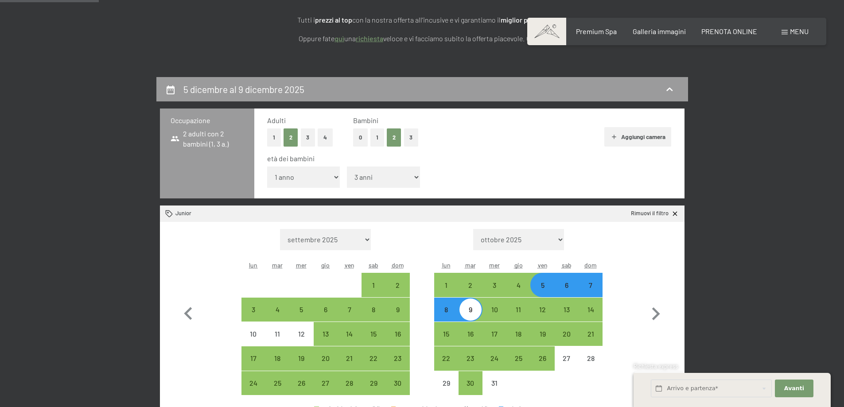
scroll to position [89, 0]
